Goal: Task Accomplishment & Management: Manage account settings

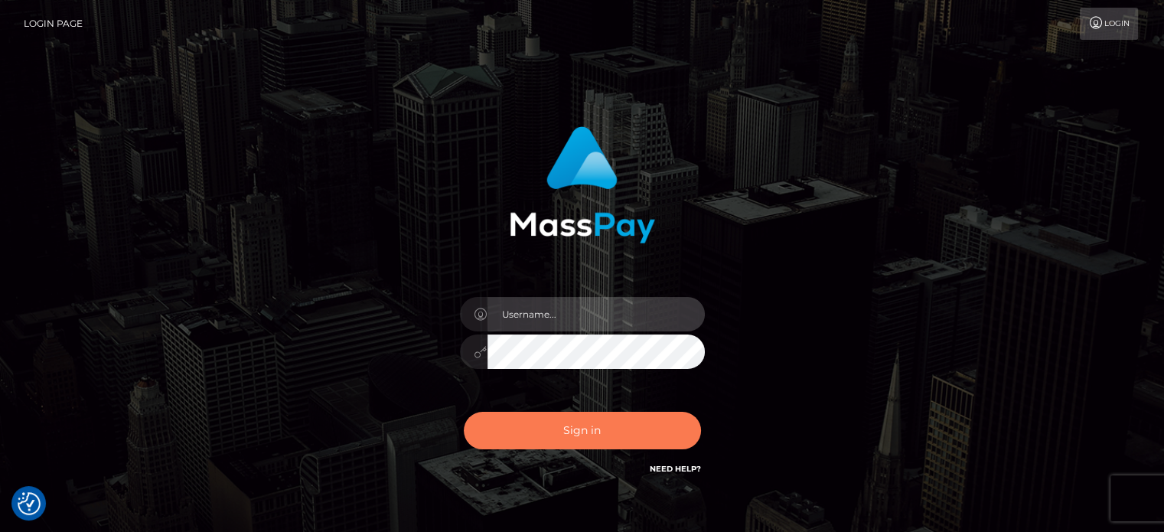
type input "[PERSON_NAME].xcite"
click at [562, 438] on button "Sign in" at bounding box center [582, 430] width 237 height 37
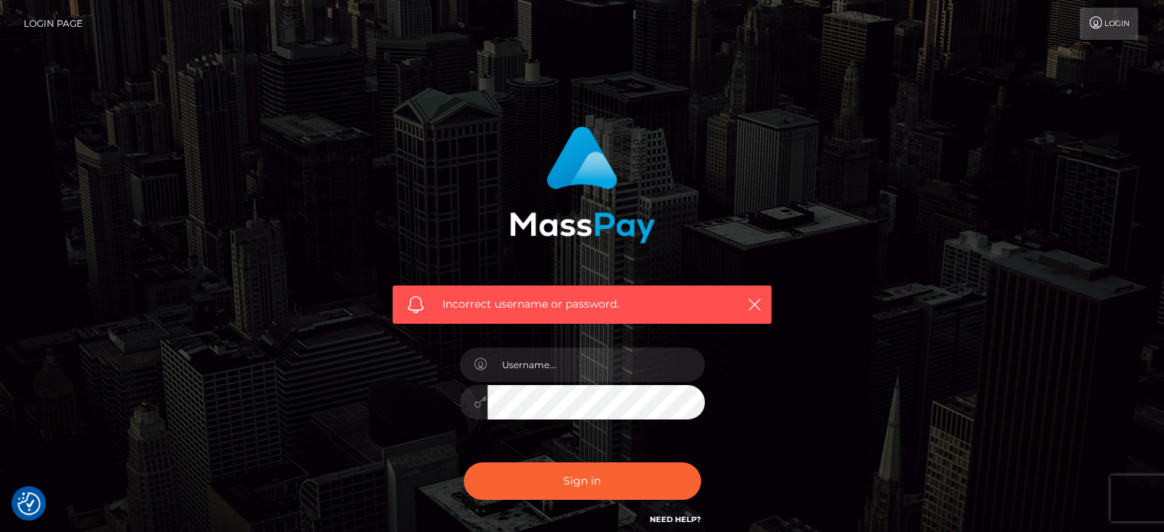
checkbox input "true"
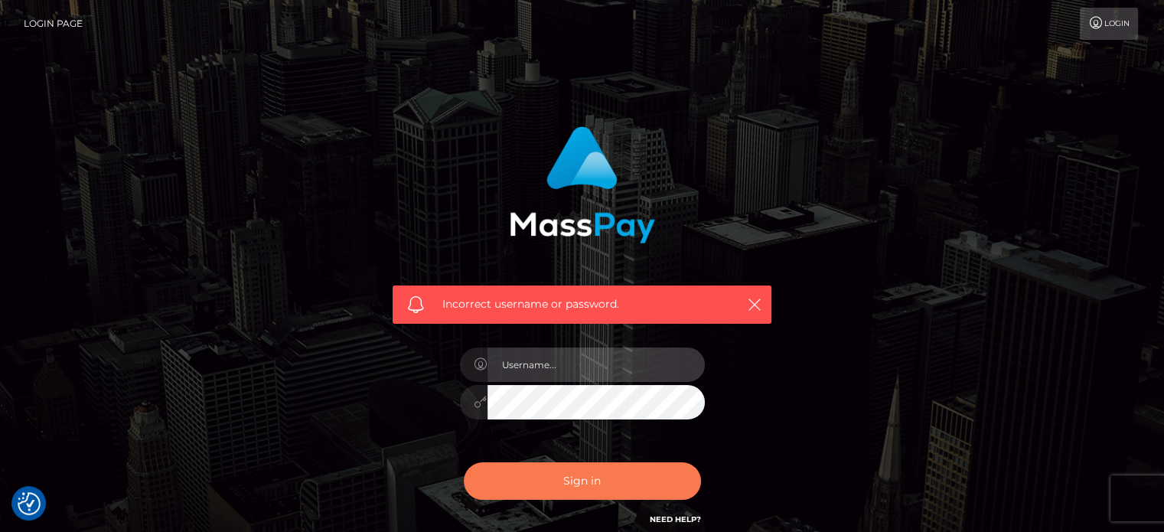
type input "[PERSON_NAME].xcite"
click at [594, 489] on button "Sign in" at bounding box center [582, 480] width 237 height 37
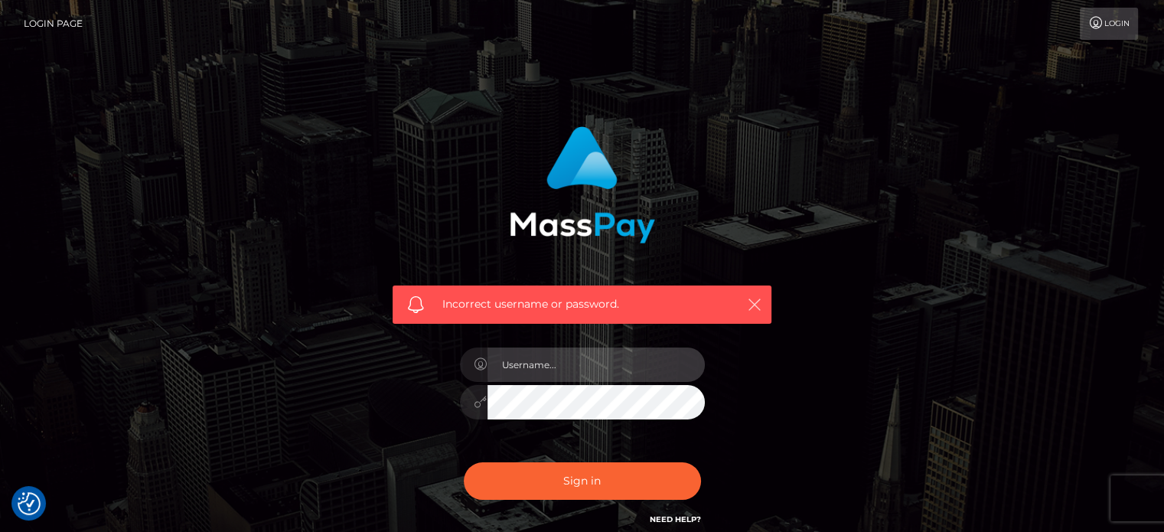
type input "[PERSON_NAME].xcite"
click at [756, 300] on icon "button" at bounding box center [754, 304] width 15 height 15
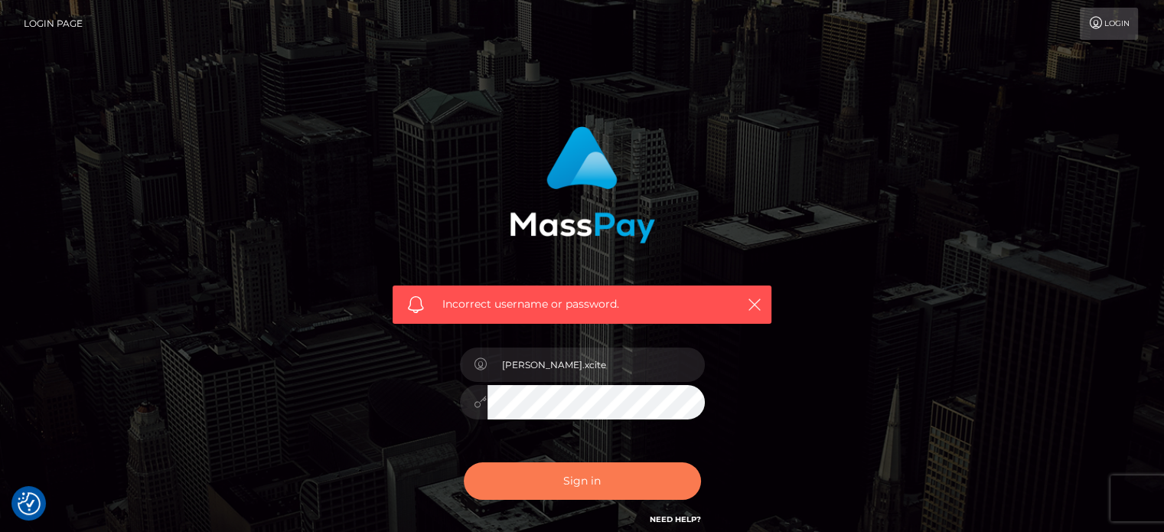
click at [618, 483] on button "Sign in" at bounding box center [582, 480] width 237 height 37
type input "[PERSON_NAME].xcite"
click at [611, 489] on button "Sign in" at bounding box center [582, 480] width 237 height 37
type input "[PERSON_NAME].xcite"
click at [621, 486] on button "Sign in" at bounding box center [582, 480] width 237 height 37
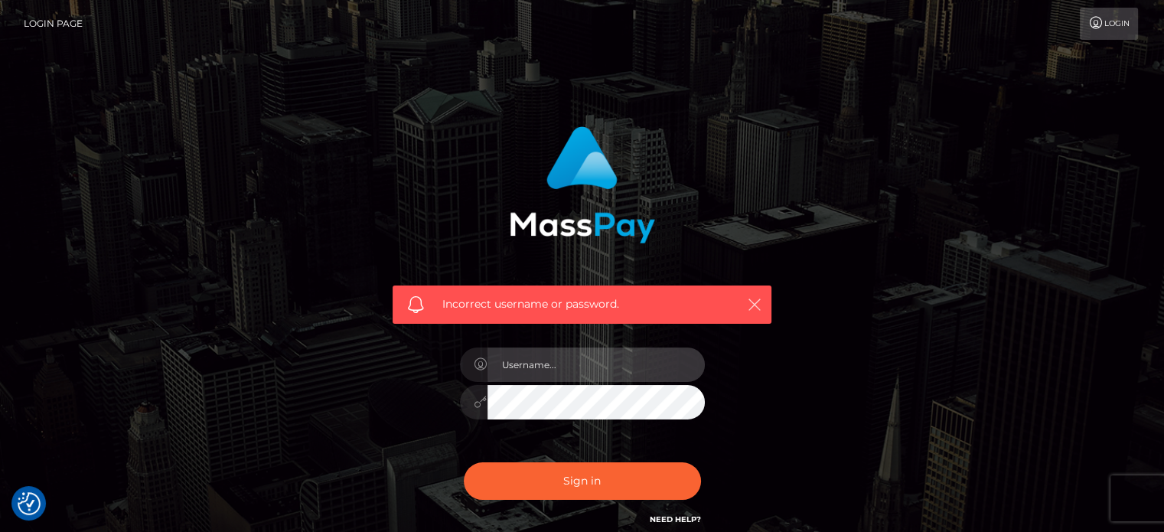
type input "[PERSON_NAME].xcite"
click at [760, 305] on icon "button" at bounding box center [754, 304] width 15 height 15
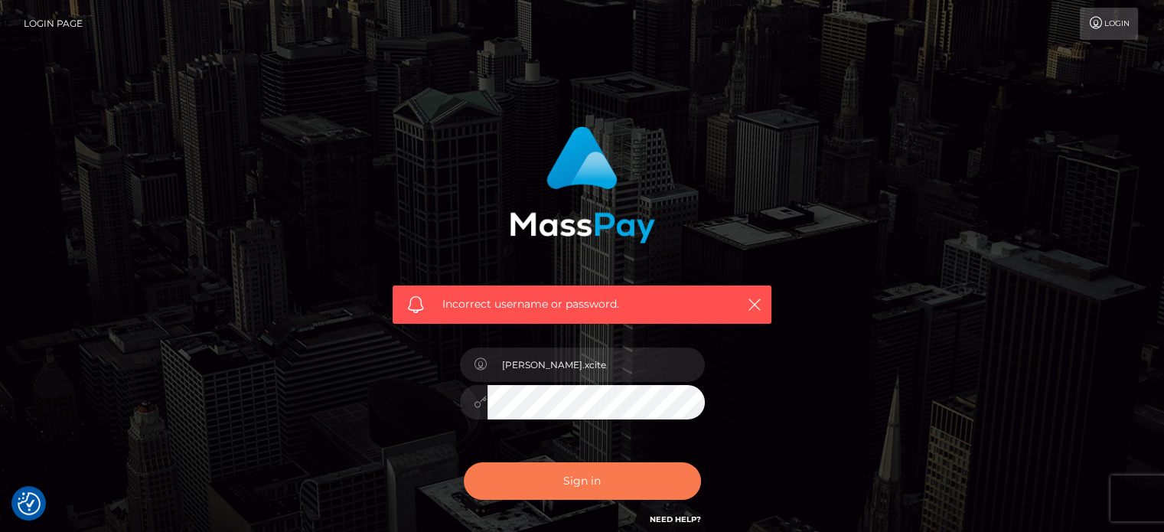
click at [622, 483] on button "Sign in" at bounding box center [582, 480] width 237 height 37
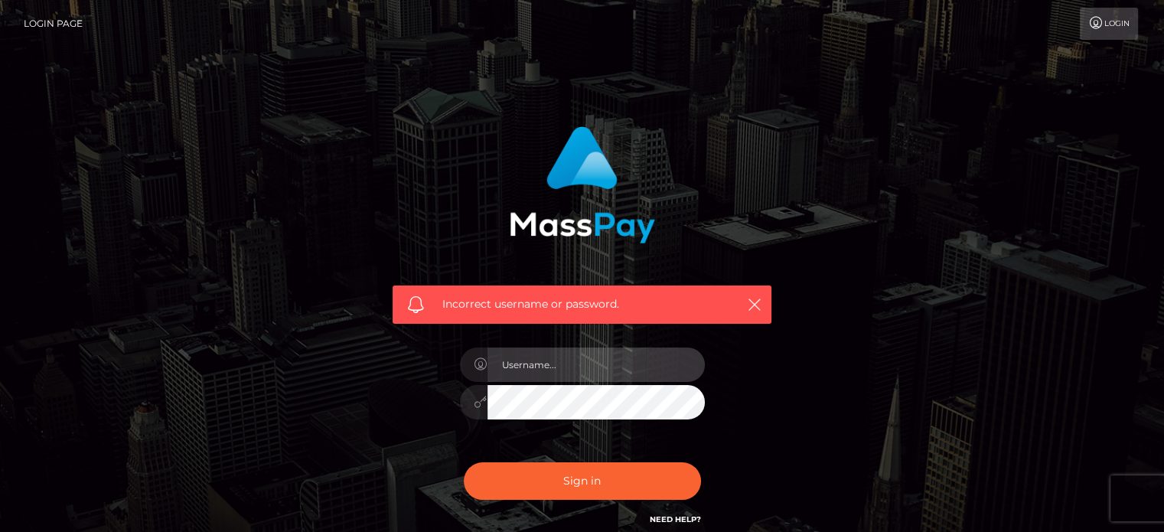
type input "[PERSON_NAME].xcite"
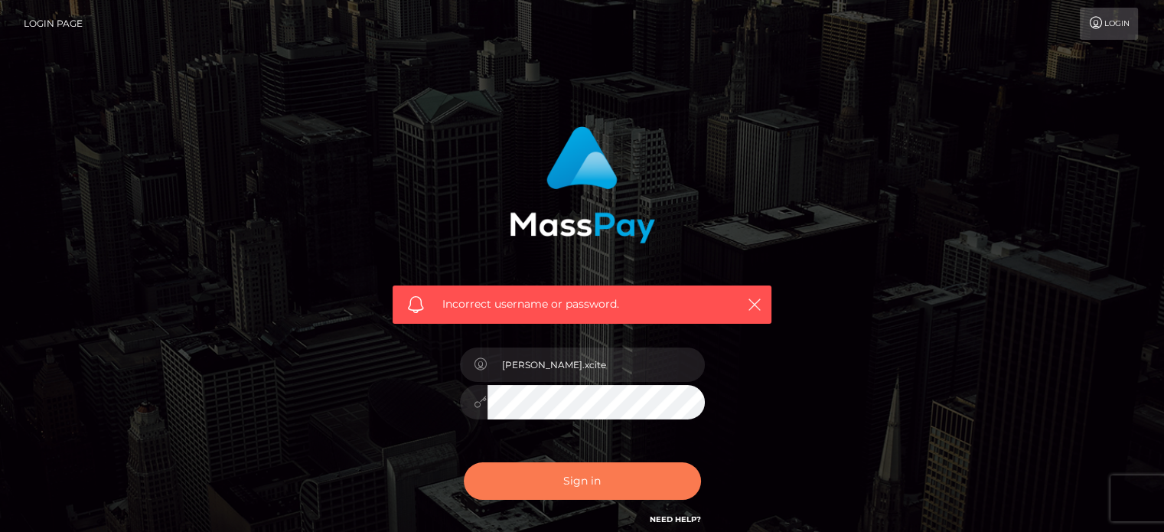
click at [622, 483] on button "Sign in" at bounding box center [582, 480] width 237 height 37
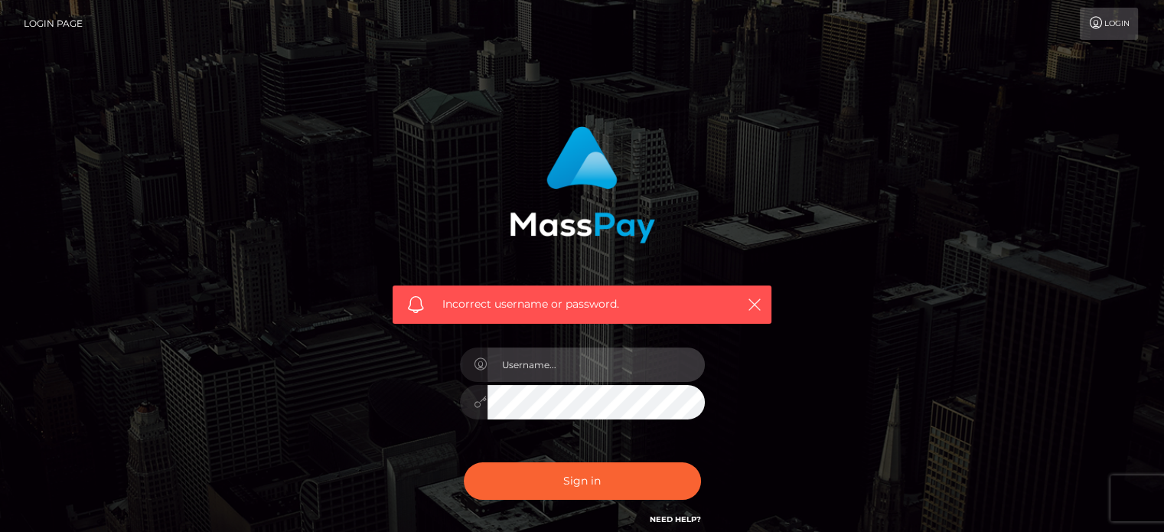
type input "[PERSON_NAME].xcite"
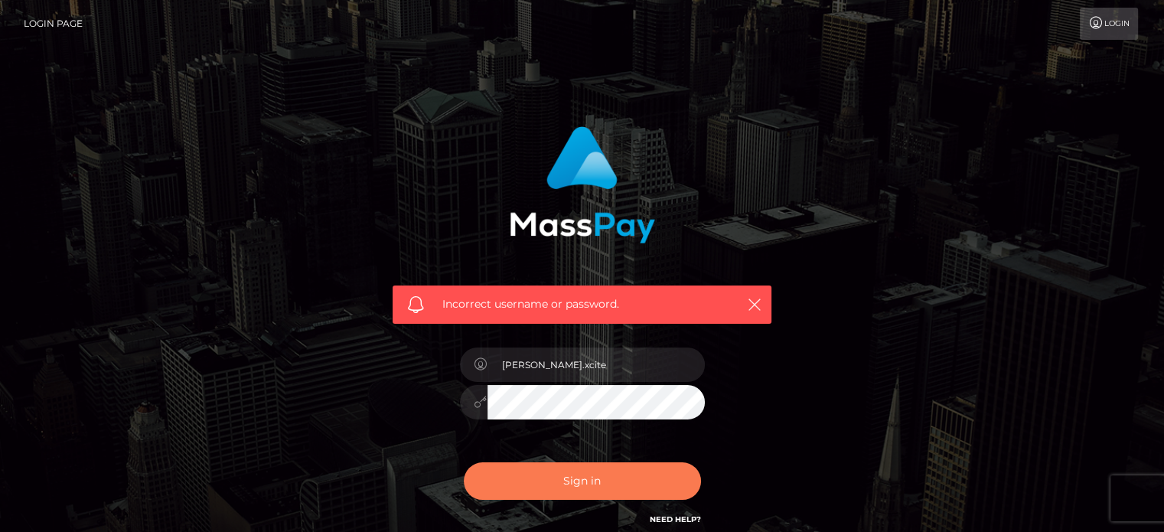
click at [622, 483] on button "Sign in" at bounding box center [582, 480] width 237 height 37
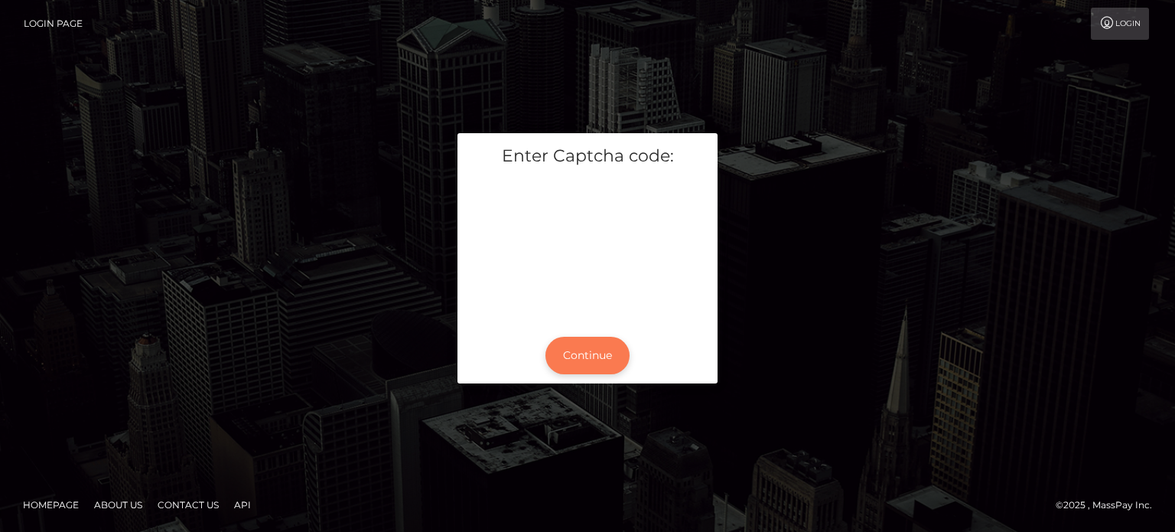
click at [585, 355] on button "Continue" at bounding box center [588, 355] width 84 height 37
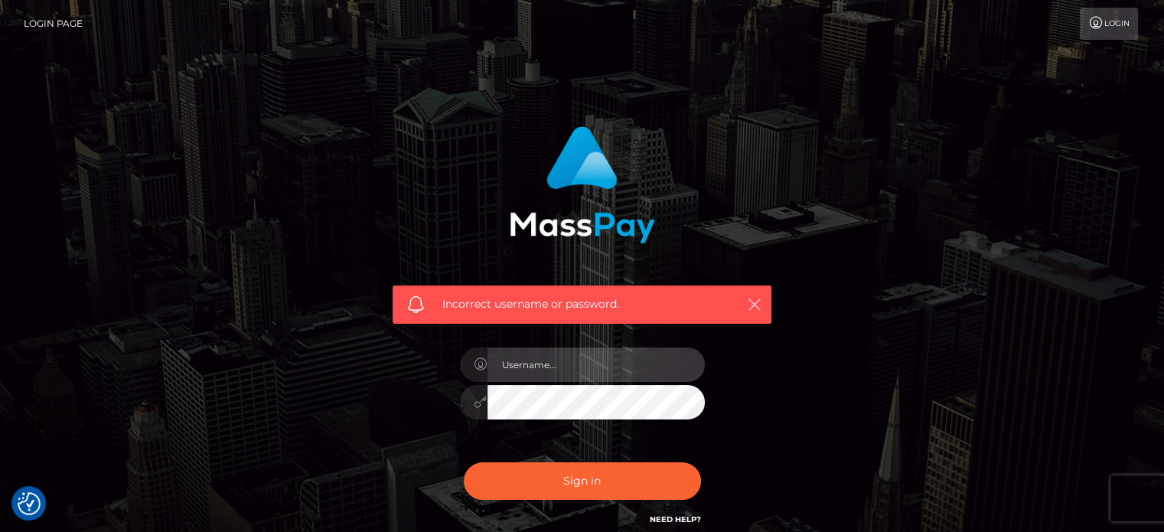
type input "[PERSON_NAME].xcite"
click at [751, 305] on icon "button" at bounding box center [754, 304] width 15 height 15
click at [823, 406] on div "Incorrect username or password. Reynaldo.xcite" at bounding box center [582, 335] width 872 height 440
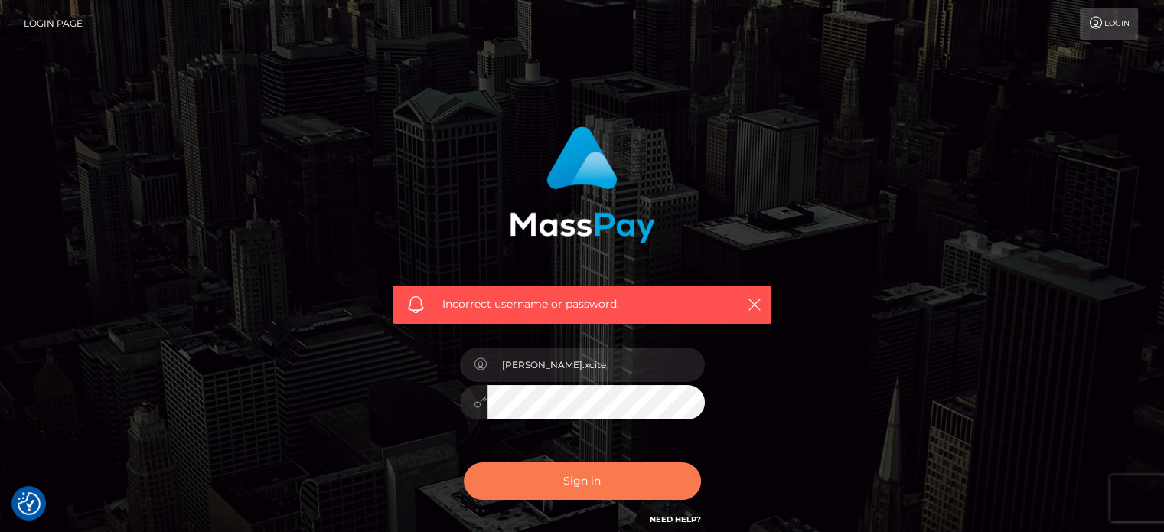
click at [598, 476] on button "Sign in" at bounding box center [582, 480] width 237 height 37
type input "[PERSON_NAME].xcite"
click at [630, 487] on button "Sign in" at bounding box center [582, 480] width 237 height 37
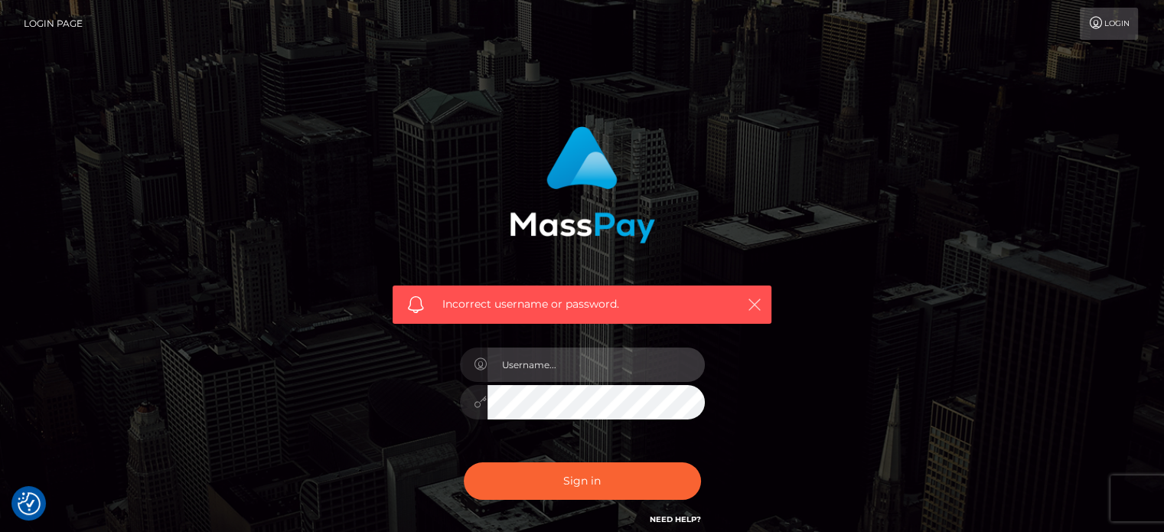
type input "[PERSON_NAME].xcite"
click at [750, 301] on icon "button" at bounding box center [754, 304] width 15 height 15
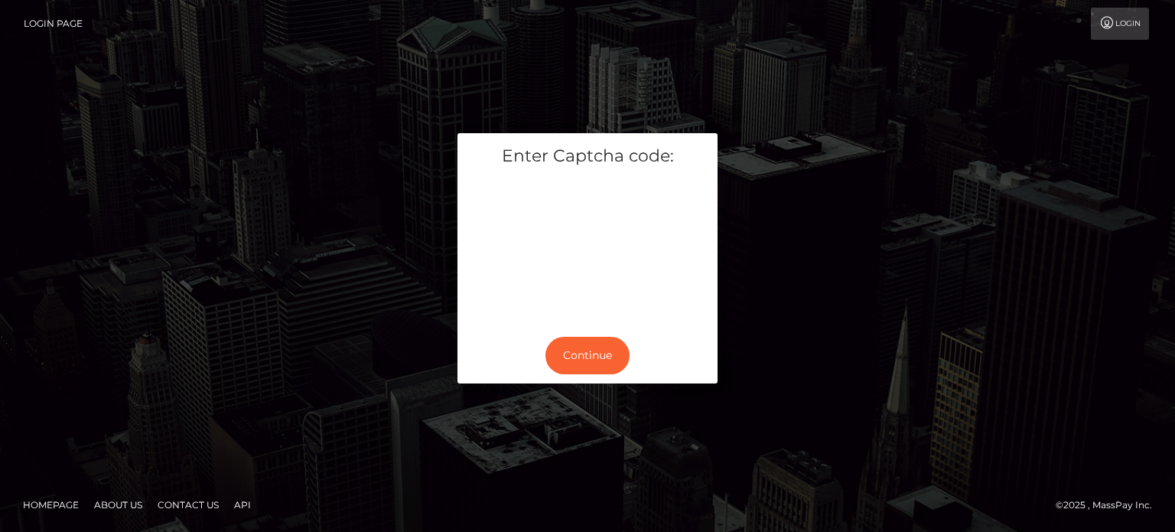
click at [592, 375] on div "Continue" at bounding box center [588, 356] width 260 height 56
click at [593, 362] on button "Continue" at bounding box center [588, 355] width 84 height 37
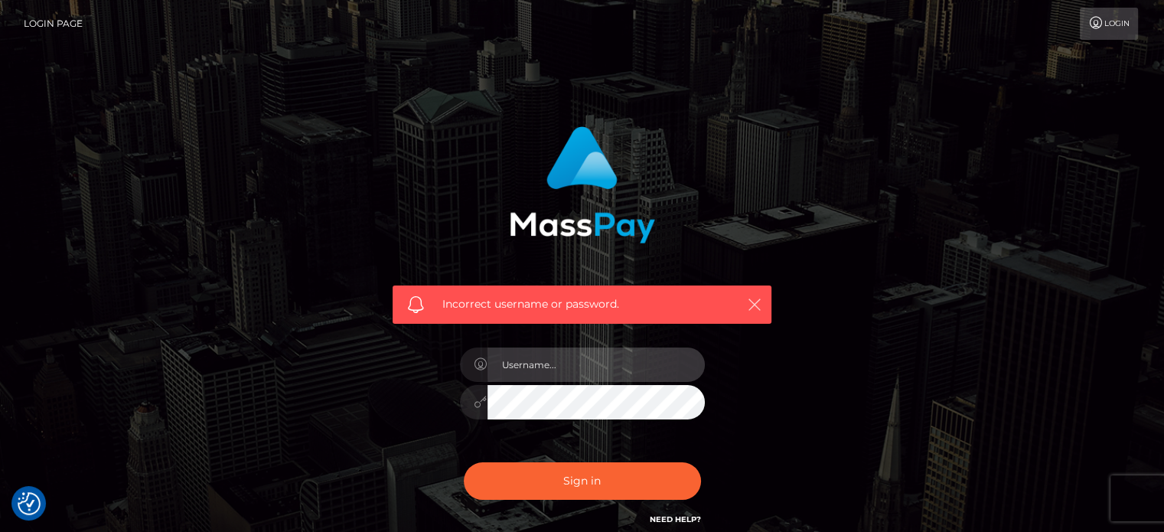
type input "[PERSON_NAME].xcite"
click at [748, 302] on icon "button" at bounding box center [754, 304] width 15 height 15
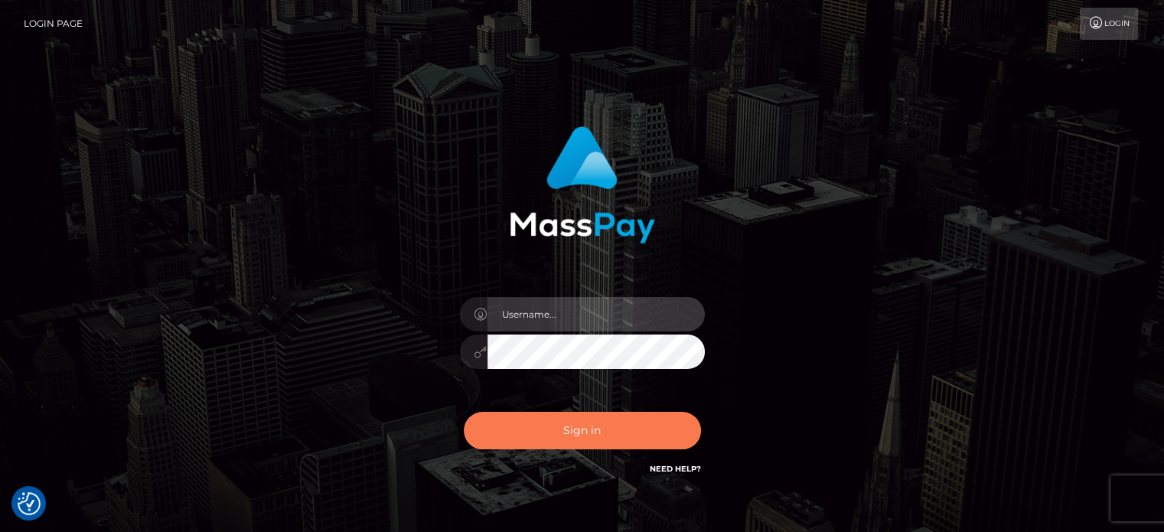
type input "[PERSON_NAME].xcite"
click at [574, 442] on button "Sign in" at bounding box center [582, 430] width 237 height 37
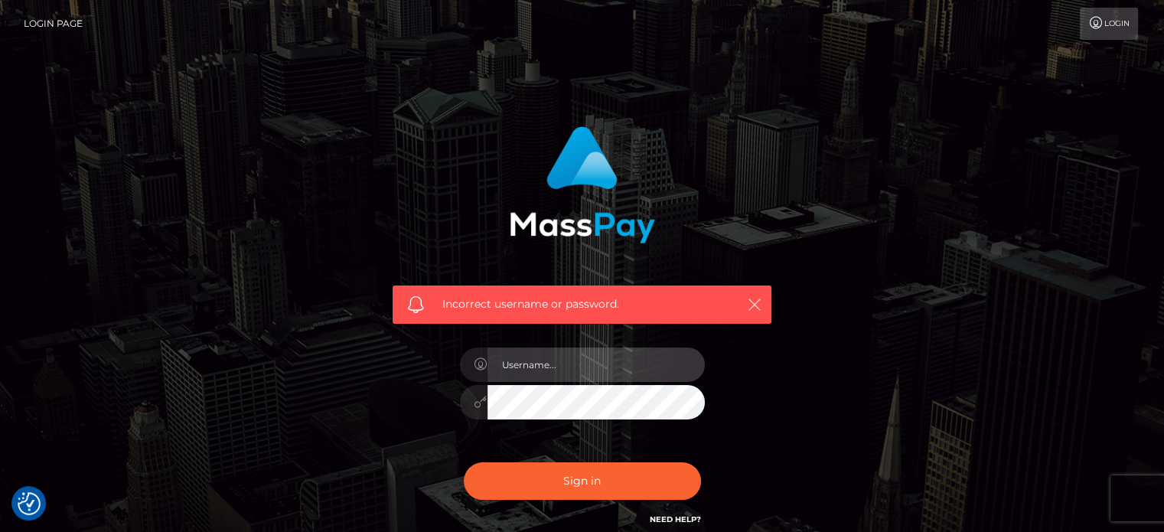
type input "[PERSON_NAME].xcite"
click at [745, 305] on button "button" at bounding box center [754, 304] width 19 height 19
